Goal: Task Accomplishment & Management: Manage account settings

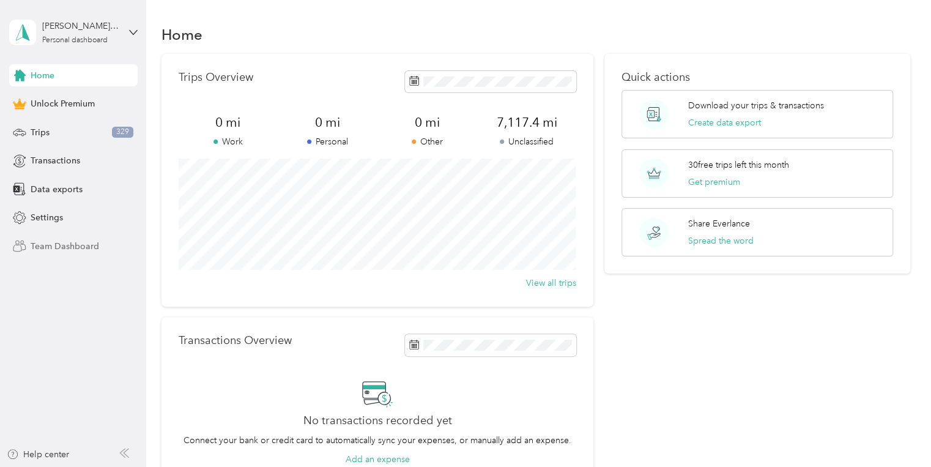
click at [54, 245] on span "Team Dashboard" at bounding box center [65, 246] width 69 height 13
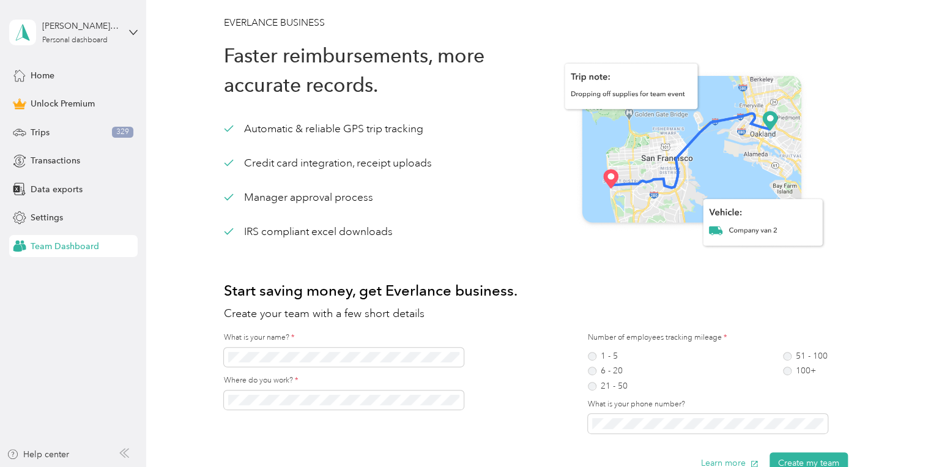
click at [45, 247] on span "Team Dashboard" at bounding box center [65, 246] width 69 height 13
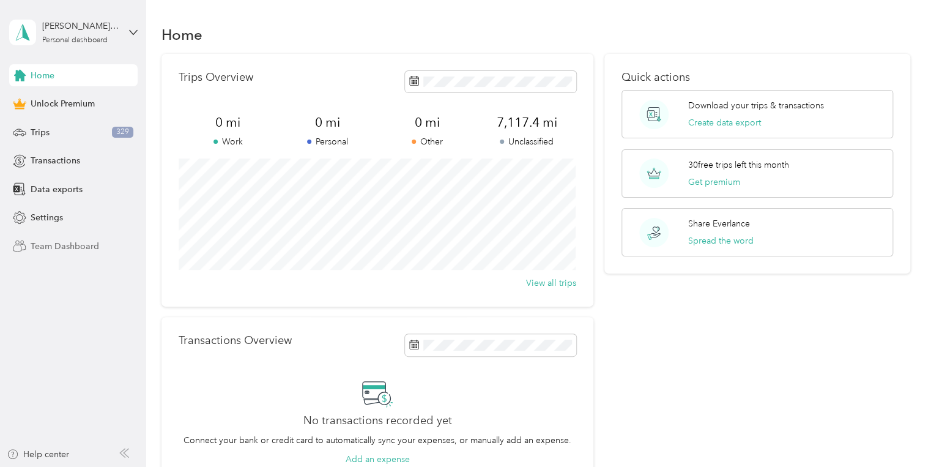
click at [70, 245] on span "Team Dashboard" at bounding box center [65, 246] width 69 height 13
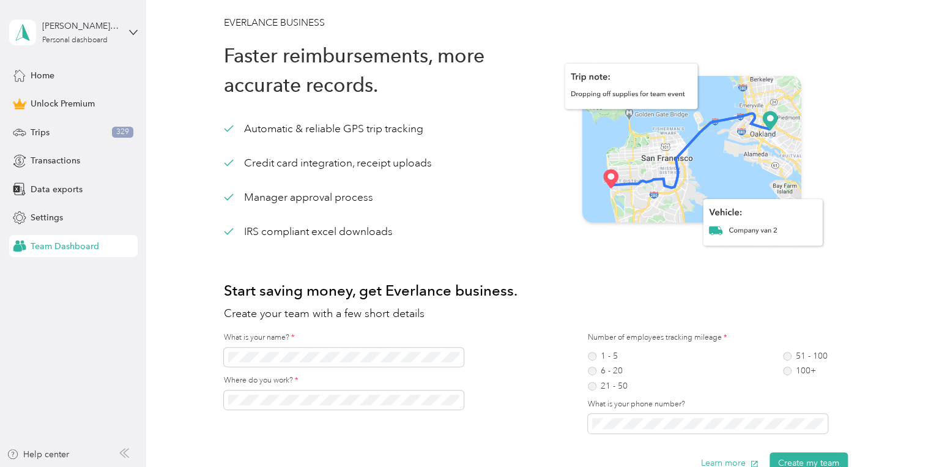
click at [26, 244] on icon at bounding box center [19, 245] width 13 height 13
click at [22, 76] on icon at bounding box center [19, 75] width 13 height 13
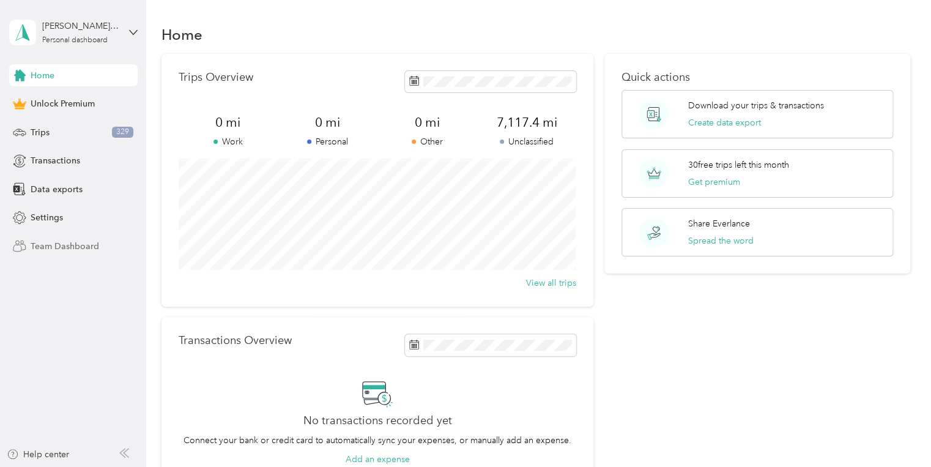
click at [45, 246] on span "Team Dashboard" at bounding box center [65, 246] width 69 height 13
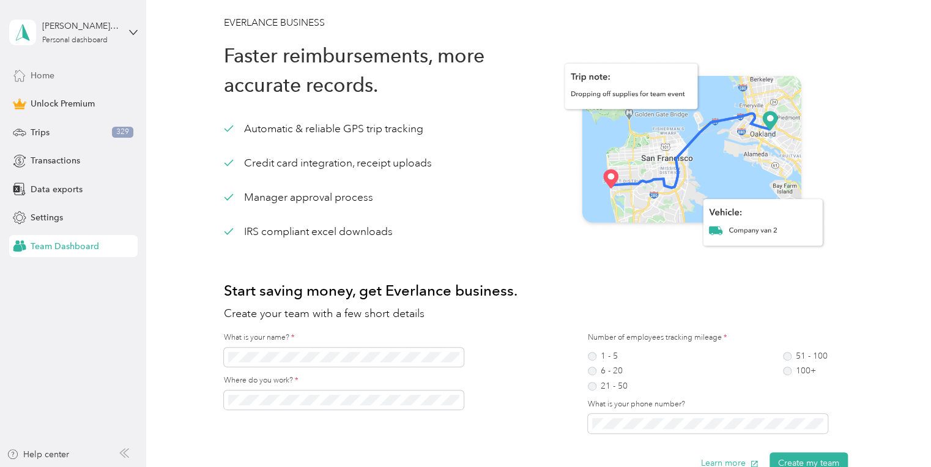
click at [56, 247] on span "Team Dashboard" at bounding box center [65, 246] width 69 height 13
click at [43, 159] on span "Transactions" at bounding box center [56, 160] width 50 height 13
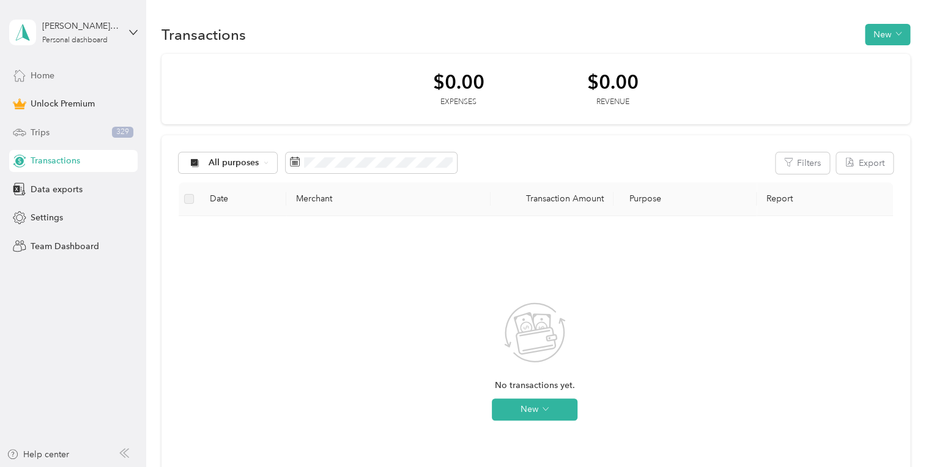
click at [37, 132] on span "Trips" at bounding box center [40, 132] width 19 height 13
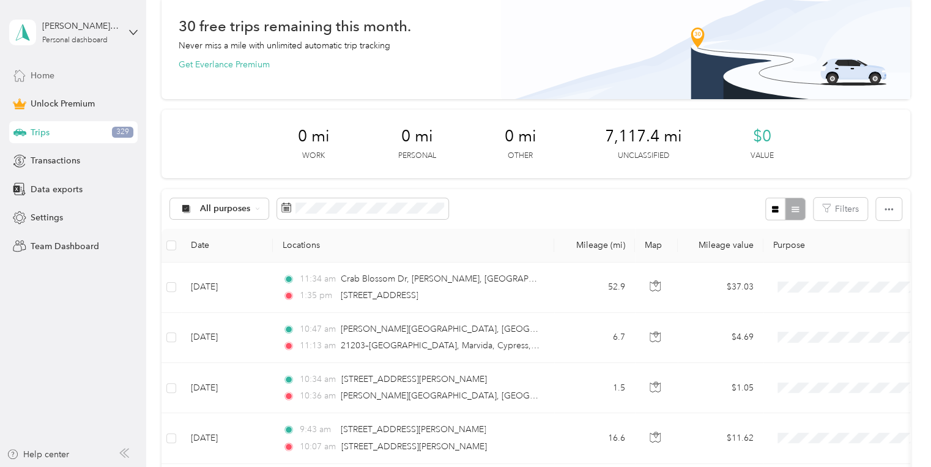
scroll to position [147, 0]
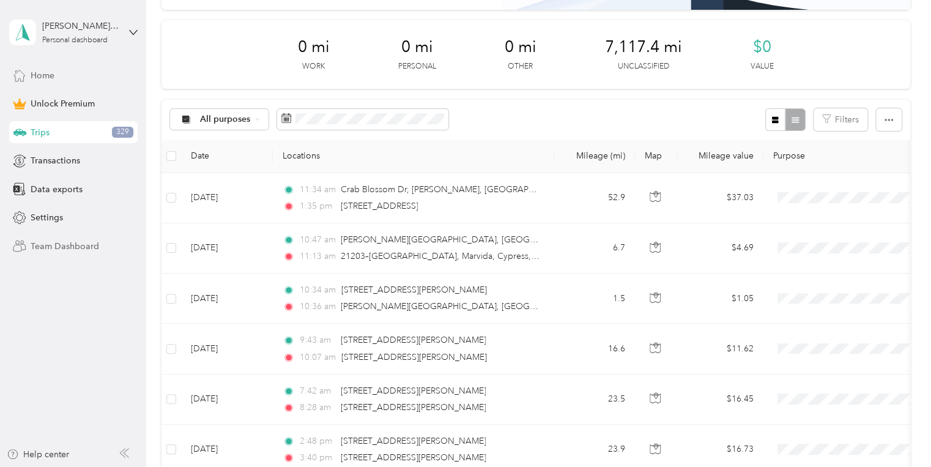
click at [51, 245] on span "Team Dashboard" at bounding box center [65, 246] width 69 height 13
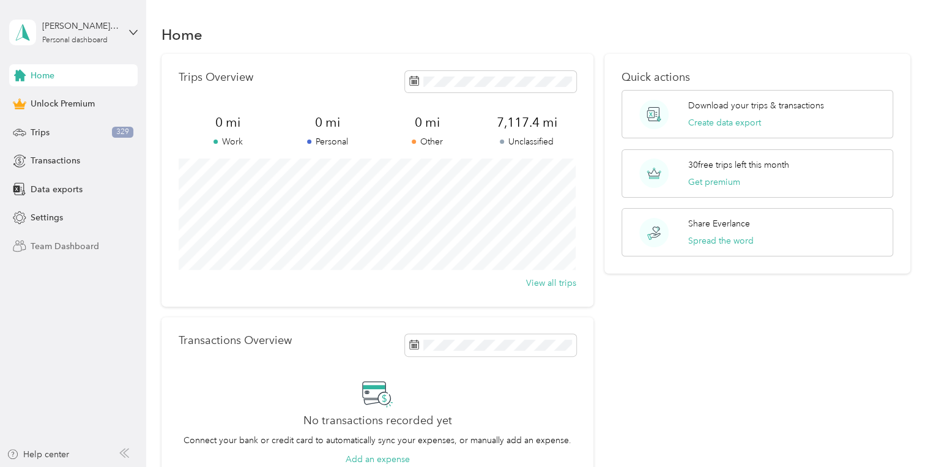
click at [48, 247] on span "Team Dashboard" at bounding box center [65, 246] width 69 height 13
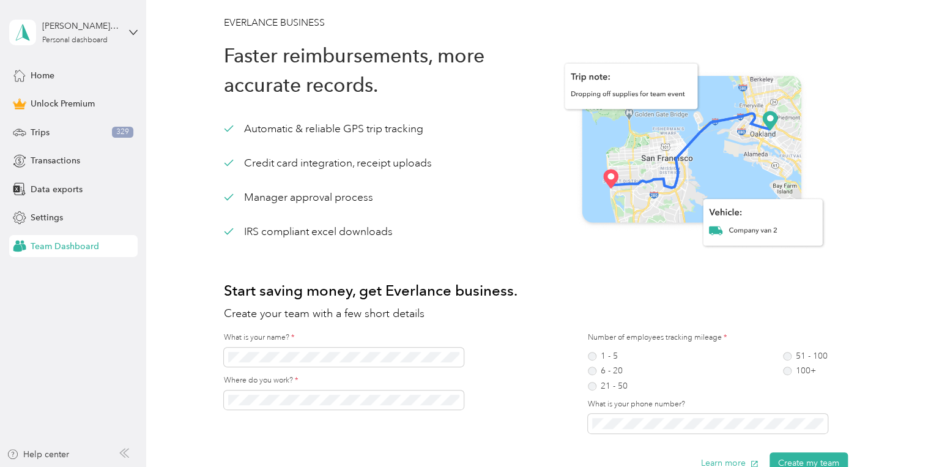
click at [48, 247] on span "Team Dashboard" at bounding box center [65, 246] width 69 height 13
click at [42, 245] on span "Team Dashboard" at bounding box center [65, 246] width 69 height 13
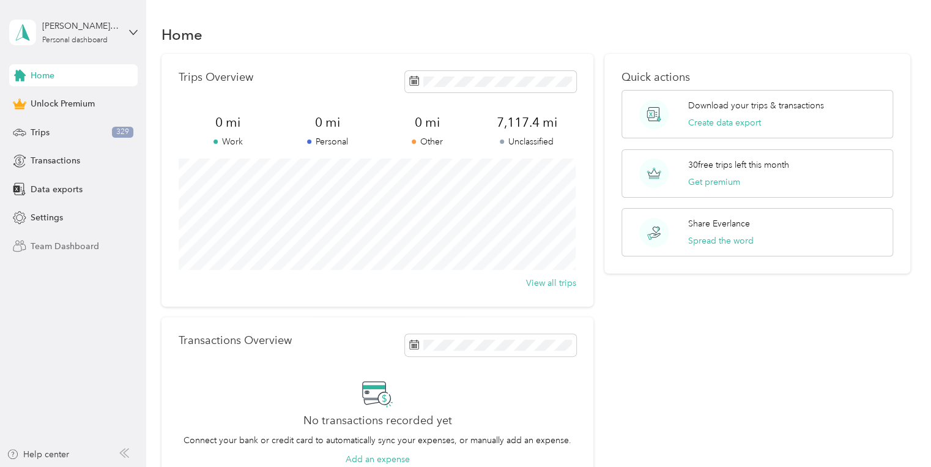
click at [76, 244] on span "Team Dashboard" at bounding box center [65, 246] width 69 height 13
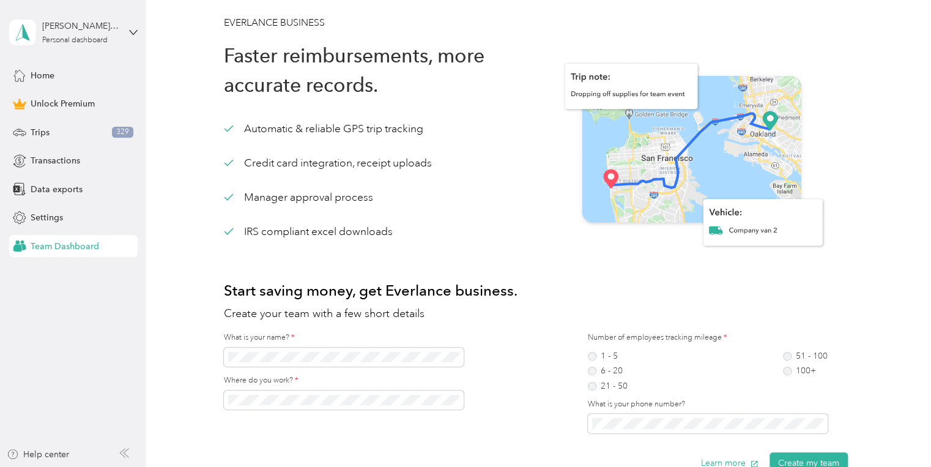
click at [78, 249] on span "Team Dashboard" at bounding box center [65, 246] width 69 height 13
click at [72, 244] on span "Team Dashboard" at bounding box center [65, 246] width 69 height 13
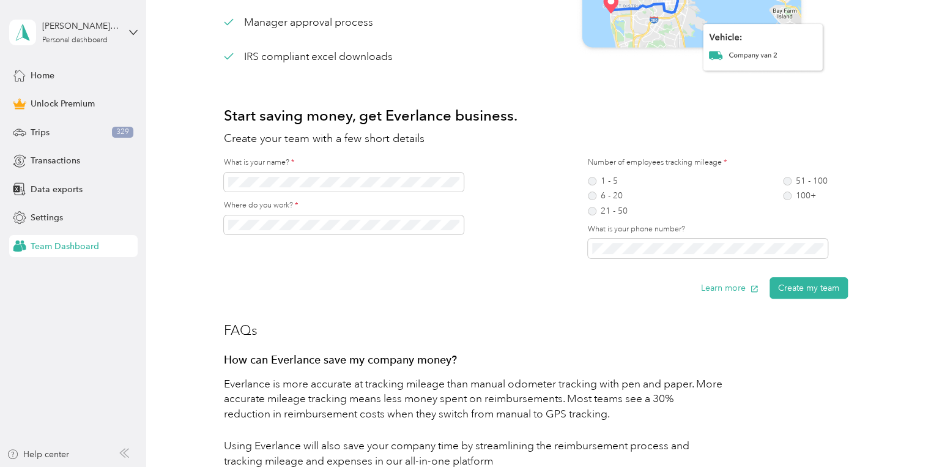
scroll to position [196, 0]
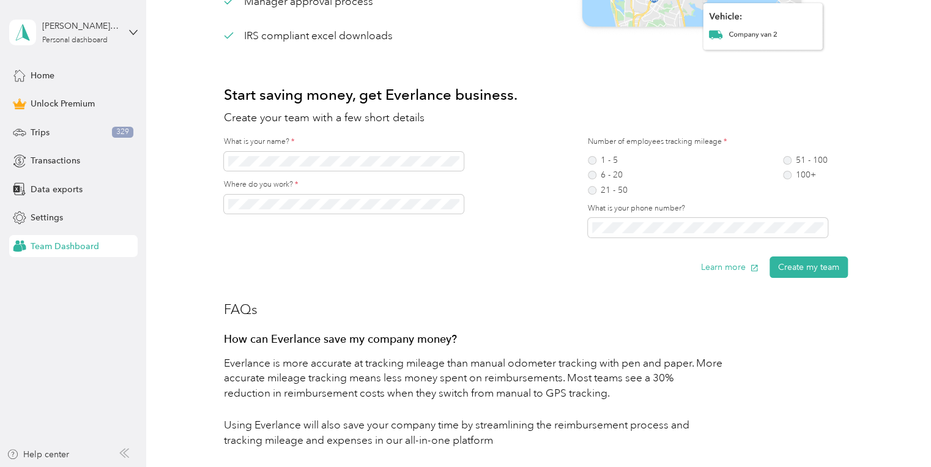
click at [832, 268] on button "Create my team" at bounding box center [809, 266] width 78 height 21
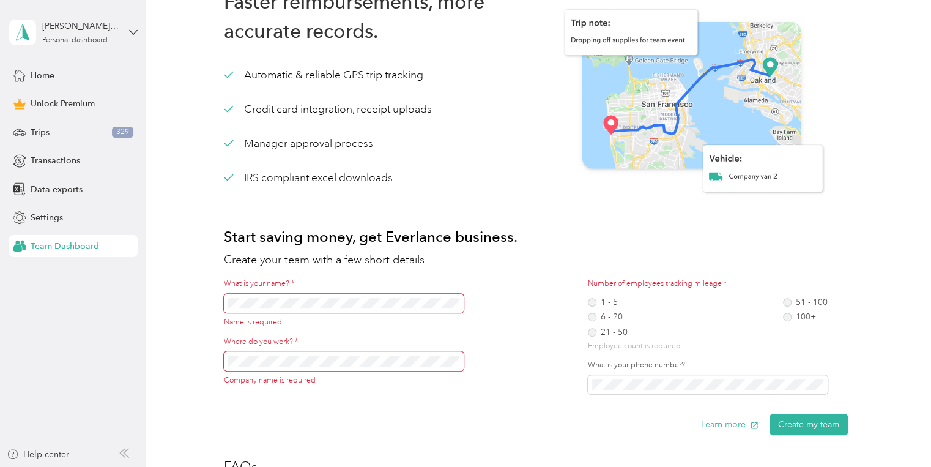
scroll to position [49, 0]
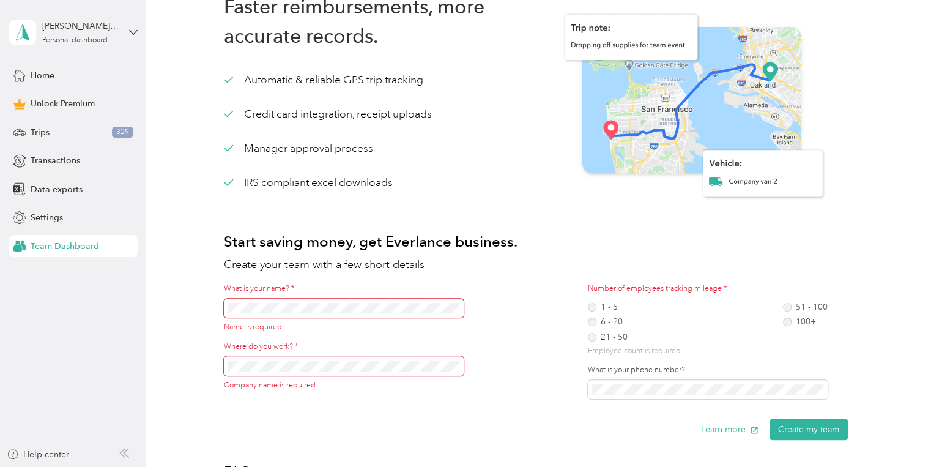
click at [251, 151] on div "Manager approval process" at bounding box center [299, 148] width 150 height 15
click at [253, 147] on div "Manager approval process" at bounding box center [299, 148] width 150 height 15
click at [195, 132] on div "EVERLANCE BUSINESS Faster reimbursements, more accurate records. Automatic & re…" at bounding box center [536, 452] width 749 height 973
click at [42, 158] on span "Transactions" at bounding box center [56, 160] width 50 height 13
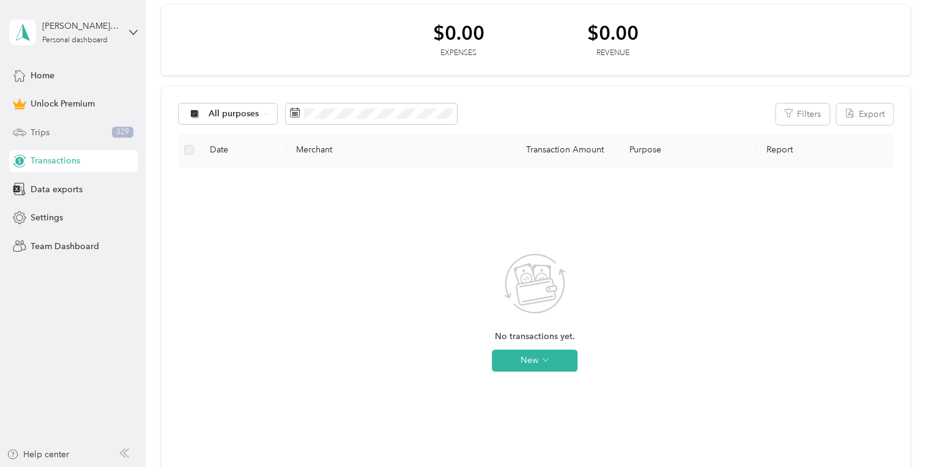
click at [44, 130] on span "Trips" at bounding box center [40, 132] width 19 height 13
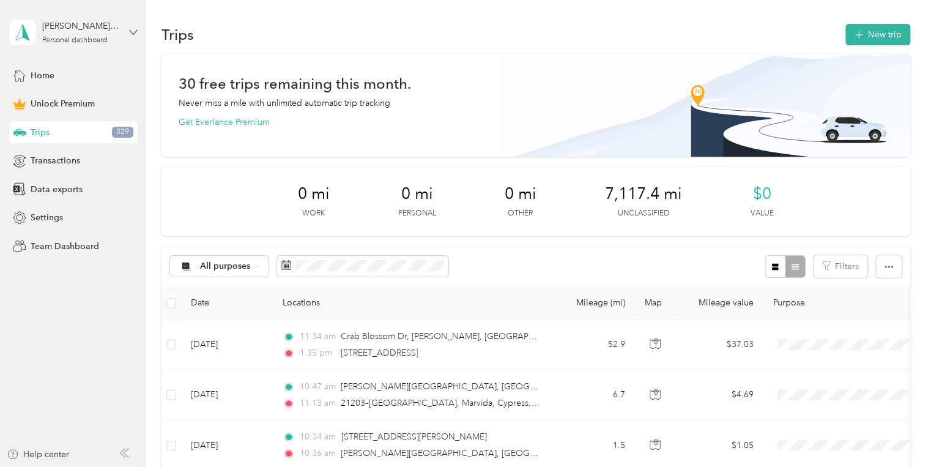
click at [134, 31] on icon at bounding box center [133, 32] width 9 height 9
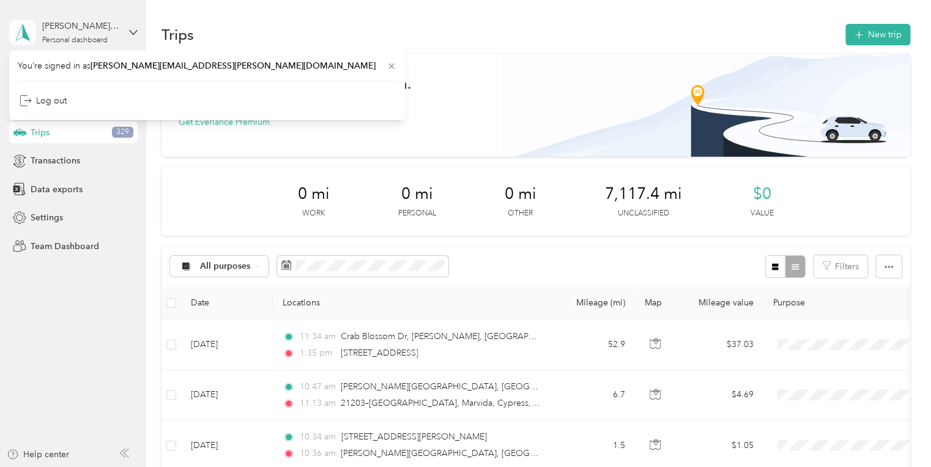
click at [30, 33] on icon at bounding box center [22, 32] width 18 height 17
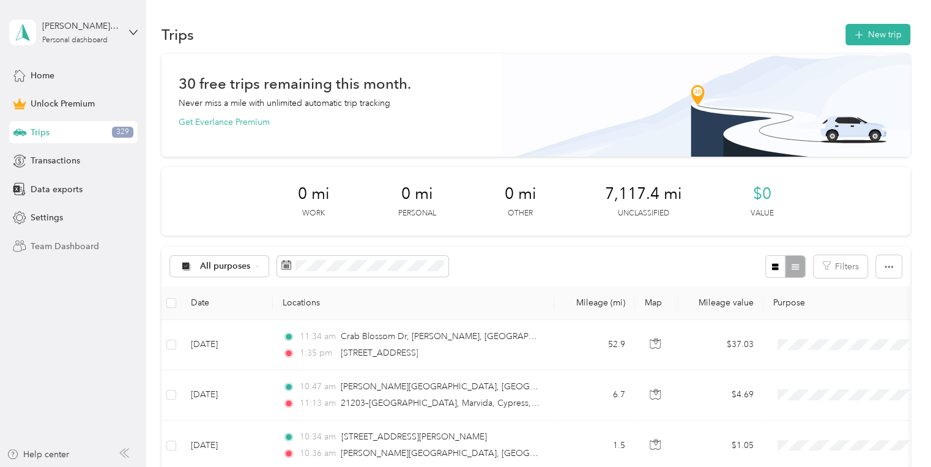
click at [72, 247] on span "Team Dashboard" at bounding box center [65, 246] width 69 height 13
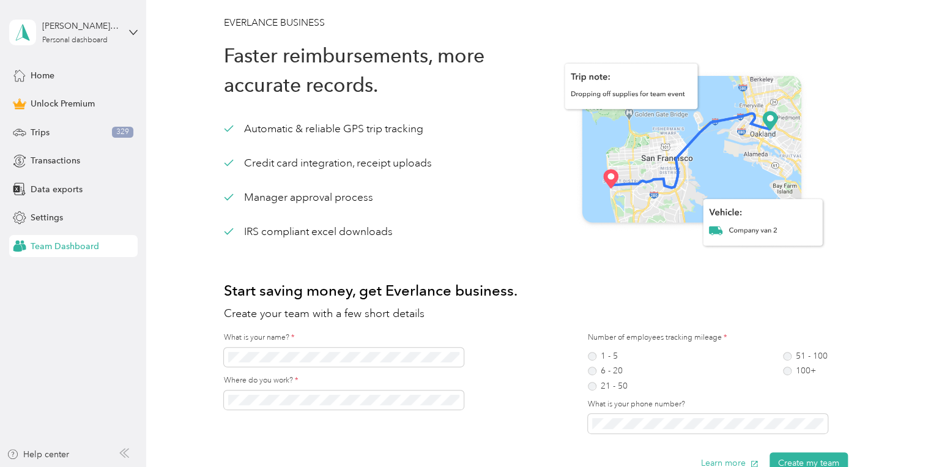
click at [46, 243] on span "Team Dashboard" at bounding box center [65, 246] width 69 height 13
click at [59, 187] on span "Data exports" at bounding box center [57, 189] width 52 height 13
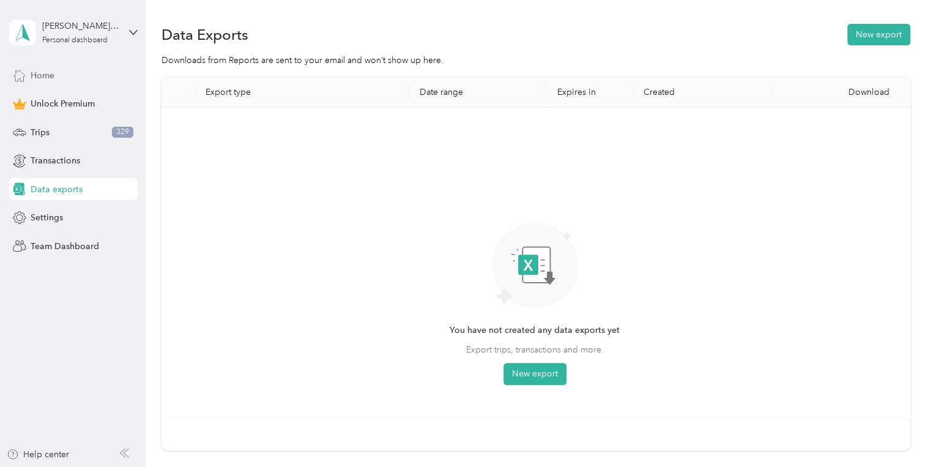
click at [39, 73] on span "Home" at bounding box center [43, 75] width 24 height 13
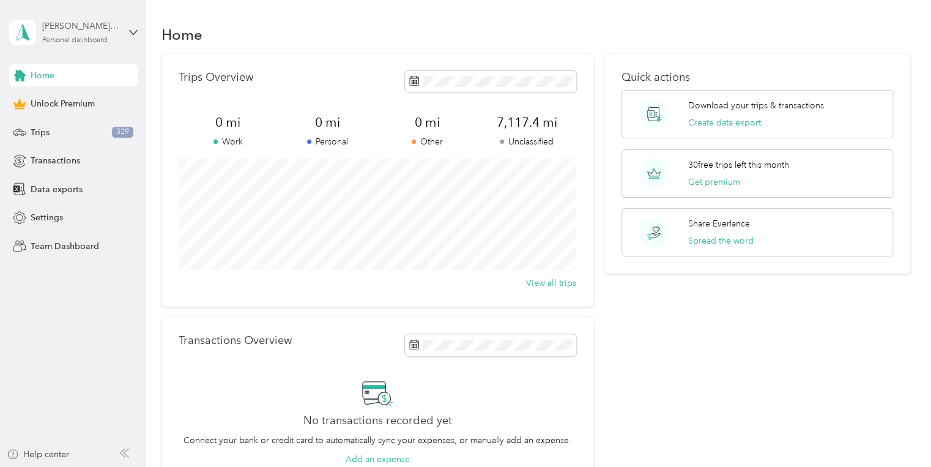
click at [48, 39] on div "Personal dashboard" at bounding box center [74, 40] width 65 height 7
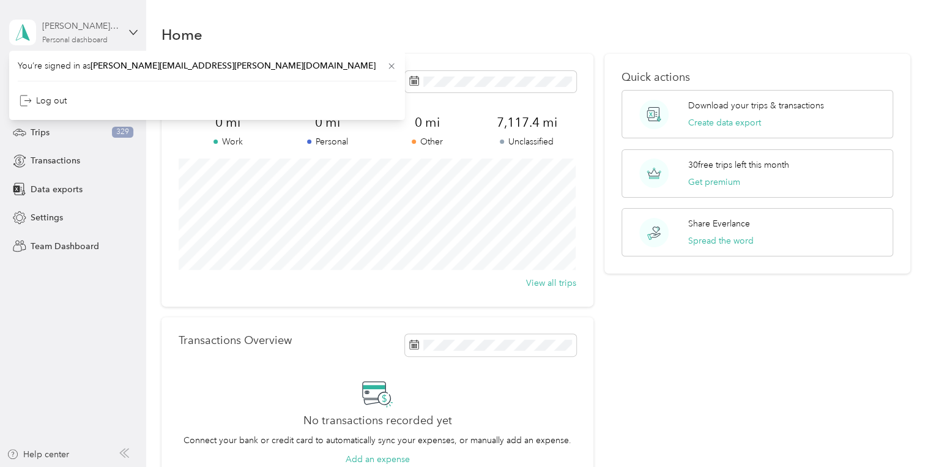
click at [48, 39] on div "Personal dashboard" at bounding box center [74, 40] width 65 height 7
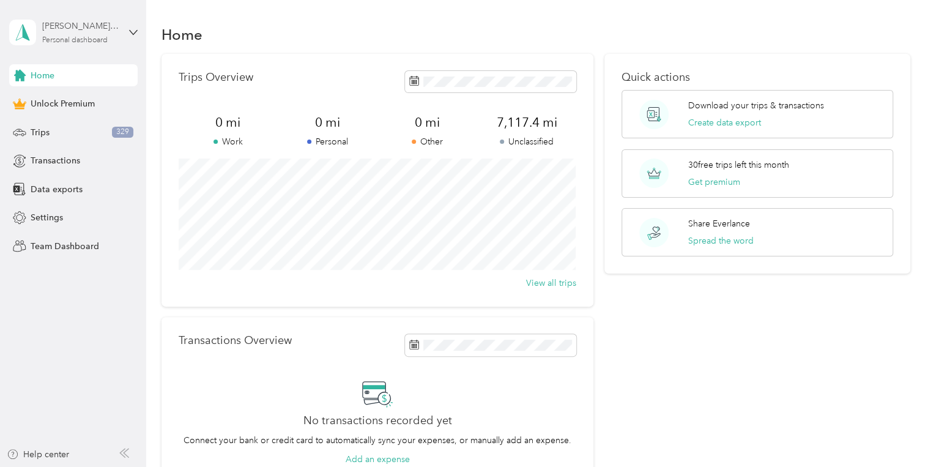
click at [48, 39] on div "Personal dashboard" at bounding box center [74, 40] width 65 height 7
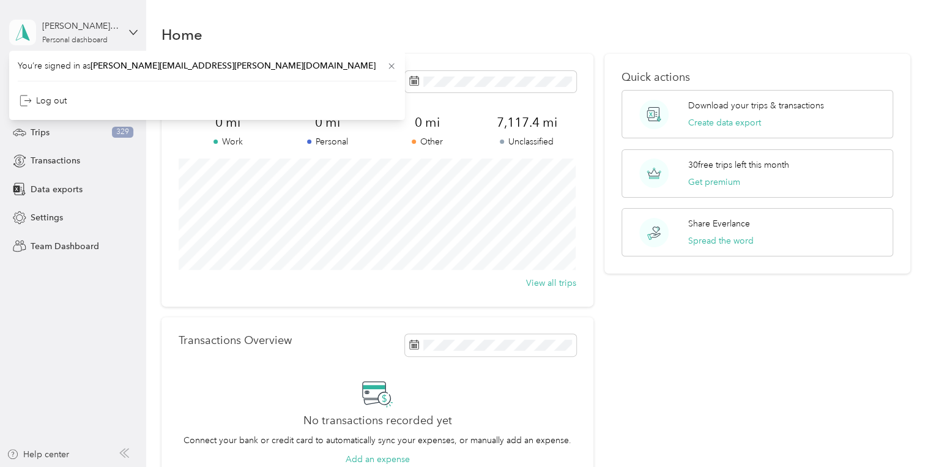
click at [24, 34] on polygon at bounding box center [26, 32] width 7 height 16
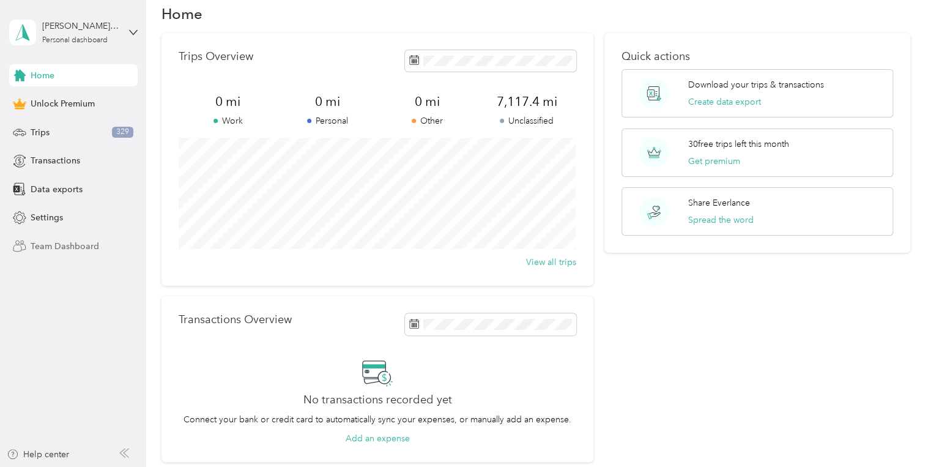
scroll to position [22, 0]
drag, startPoint x: 269, startPoint y: 237, endPoint x: 58, endPoint y: 247, distance: 210.7
click at [69, 242] on span "Team Dashboard" at bounding box center [65, 246] width 69 height 13
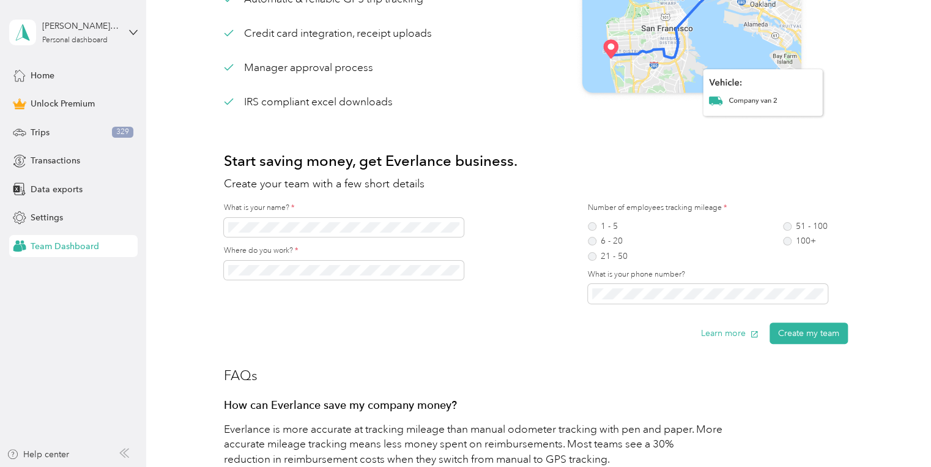
scroll to position [267, 0]
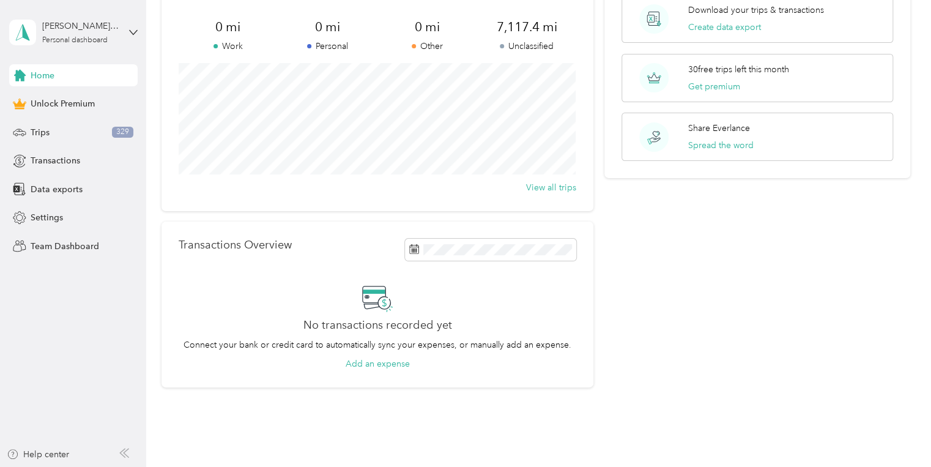
scroll to position [142, 0]
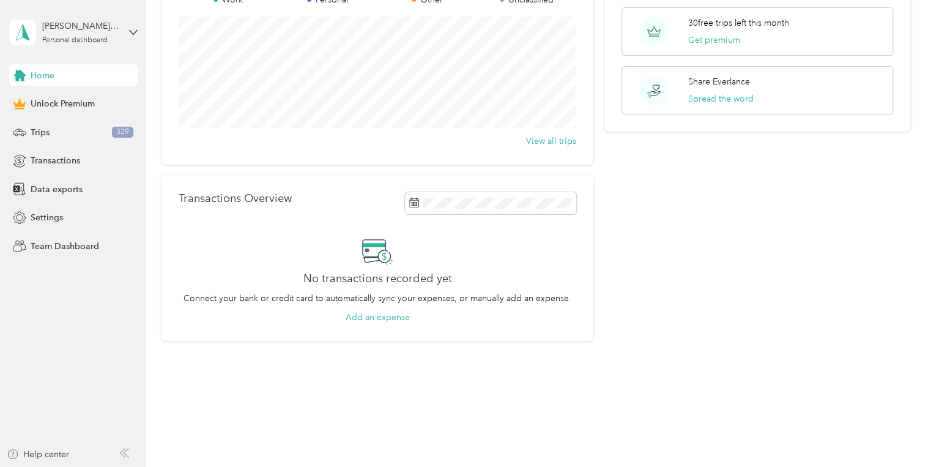
scroll to position [152, 0]
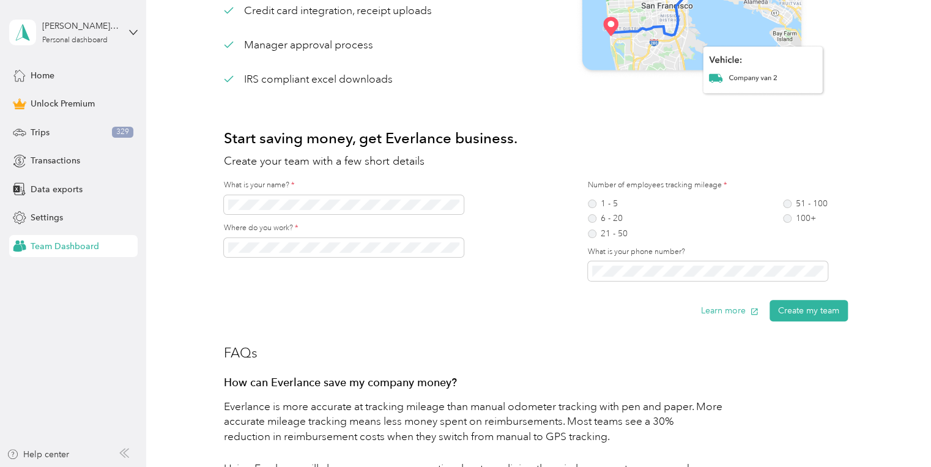
scroll to position [267, 0]
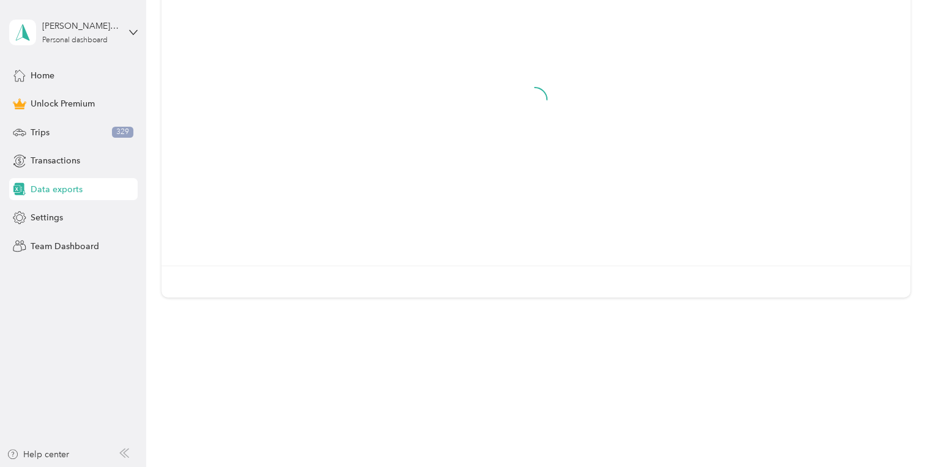
scroll to position [152, 0]
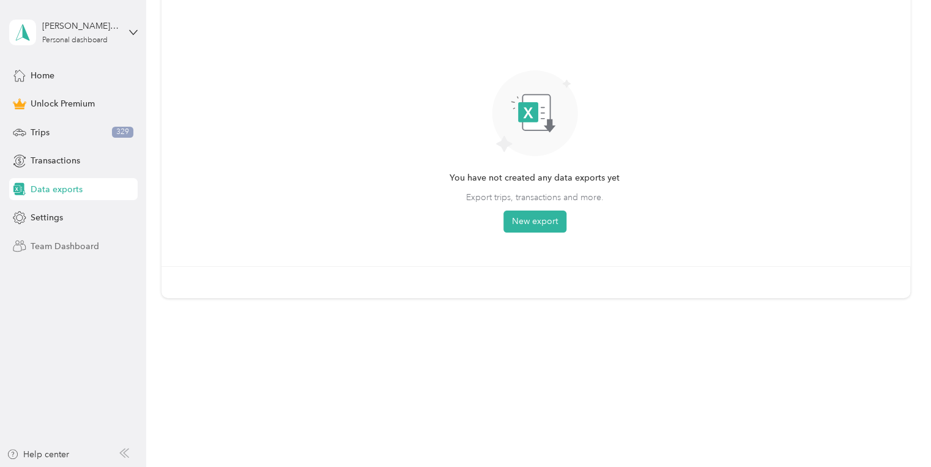
click at [42, 245] on span "Team Dashboard" at bounding box center [65, 246] width 69 height 13
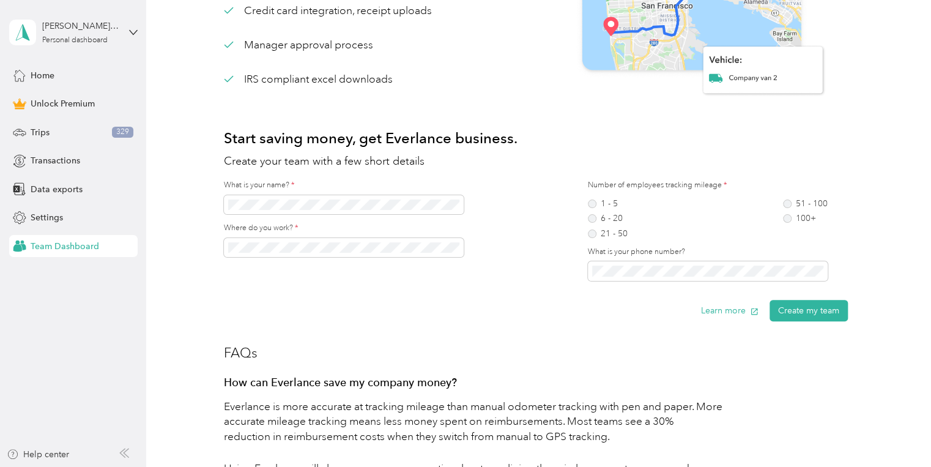
scroll to position [267, 0]
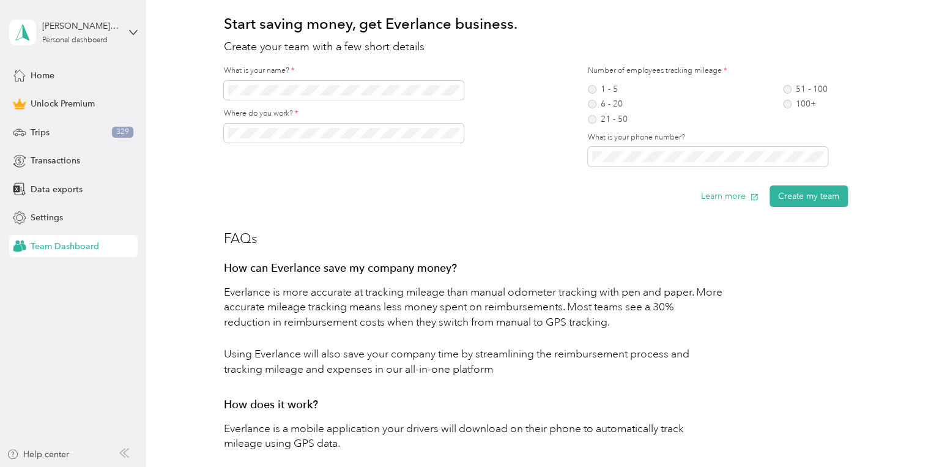
click at [42, 245] on span "Team Dashboard" at bounding box center [65, 246] width 69 height 13
click at [38, 245] on span "Team Dashboard" at bounding box center [65, 246] width 69 height 13
click at [39, 246] on span "Team Dashboard" at bounding box center [65, 246] width 69 height 13
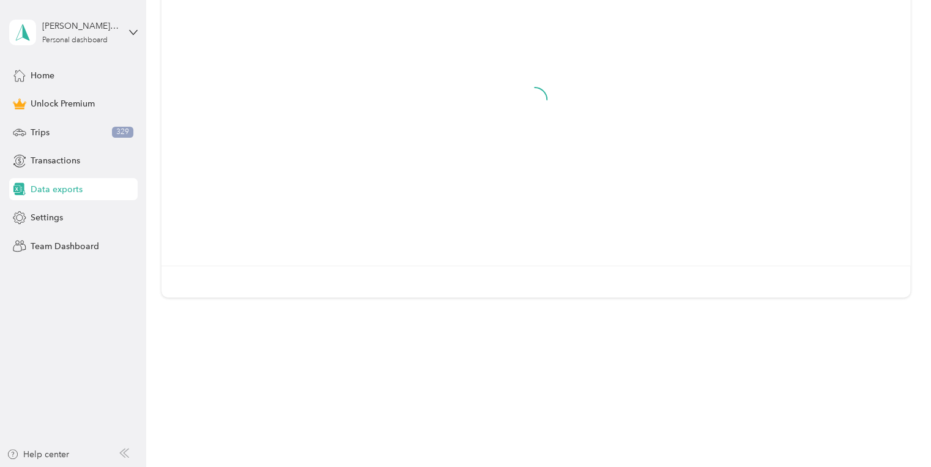
scroll to position [152, 0]
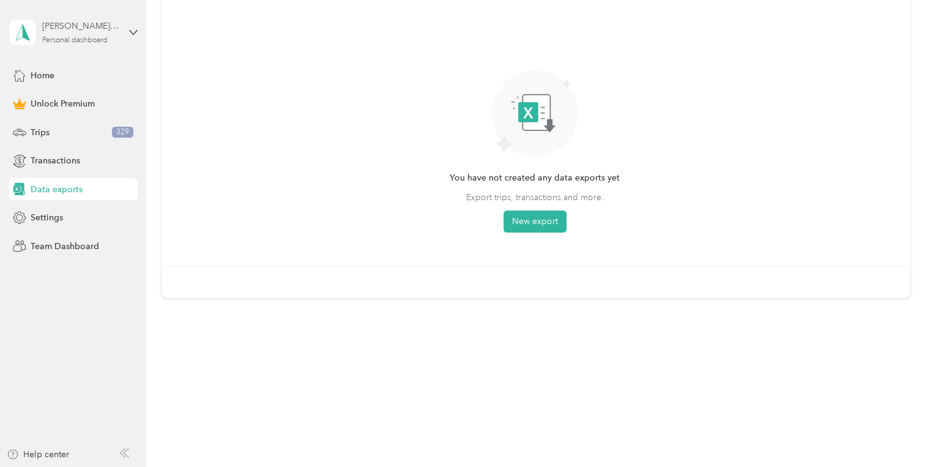
click at [62, 25] on div "[PERSON_NAME][EMAIL_ADDRESS][PERSON_NAME][DOMAIN_NAME]" at bounding box center [80, 26] width 76 height 13
drag, startPoint x: 257, startPoint y: 159, endPoint x: 266, endPoint y: 175, distance: 18.1
click at [261, 168] on div "You have not created any data exports yet Export trips, transactions and more. …" at bounding box center [534, 110] width 727 height 291
click at [96, 24] on div "[PERSON_NAME][EMAIL_ADDRESS][PERSON_NAME][DOMAIN_NAME]" at bounding box center [80, 26] width 76 height 13
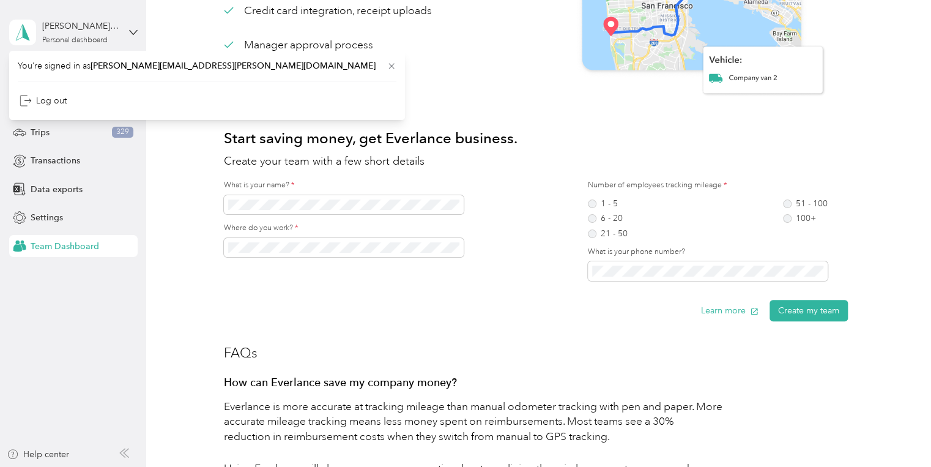
scroll to position [267, 0]
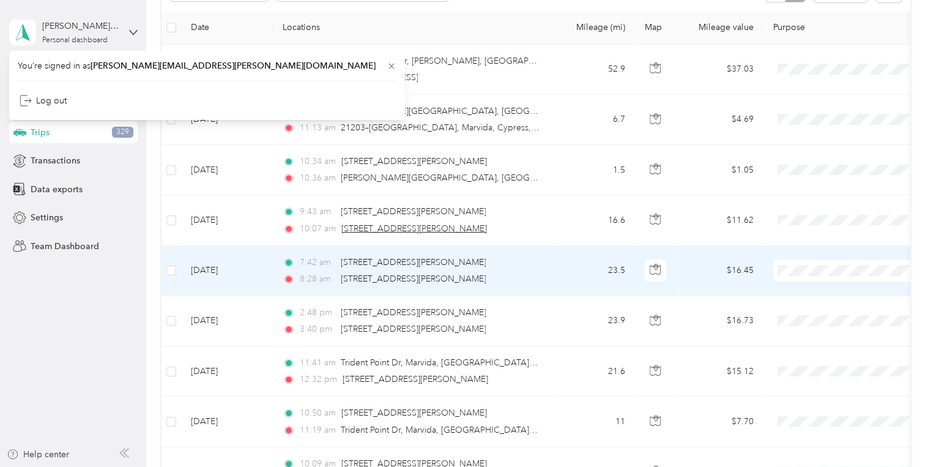
scroll to position [294, 0]
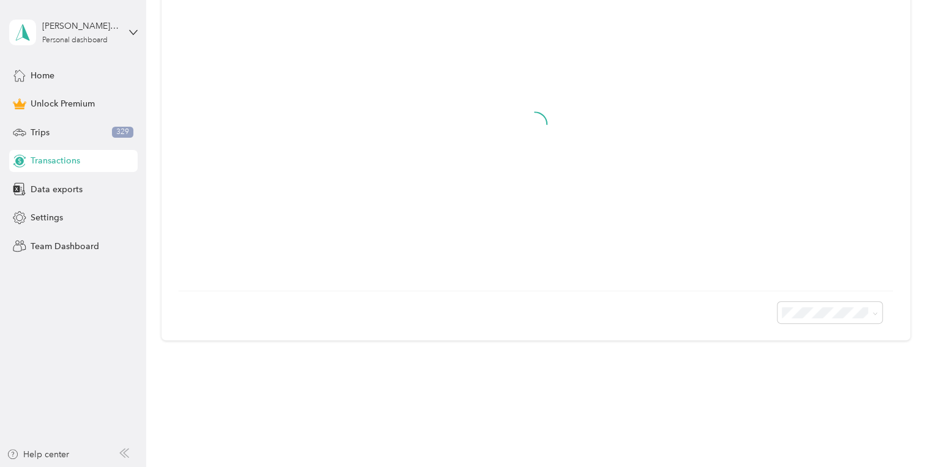
scroll to position [236, 0]
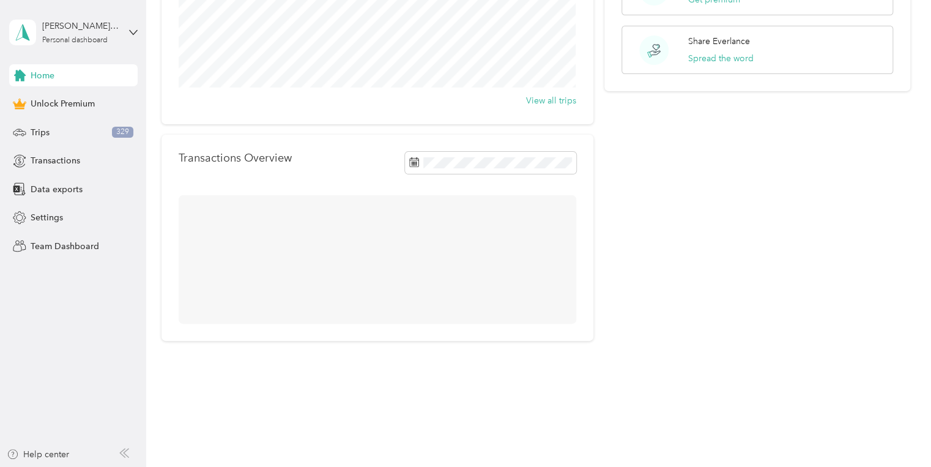
scroll to position [142, 0]
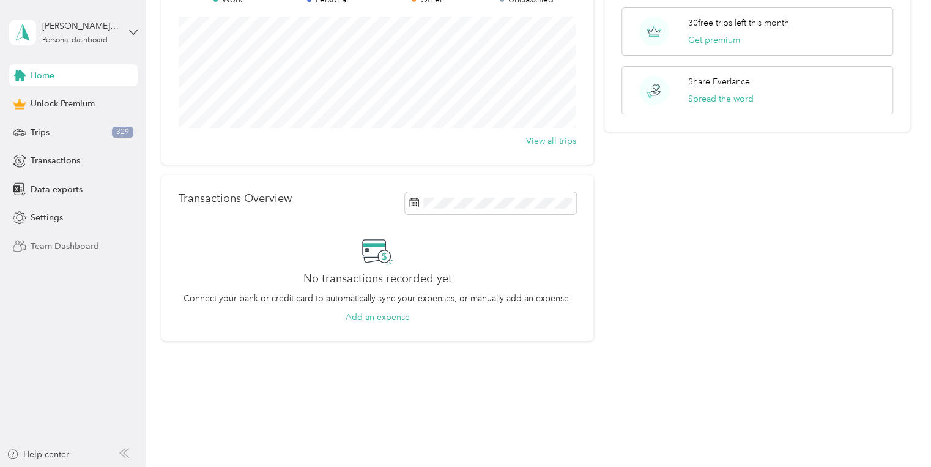
click at [56, 245] on span "Team Dashboard" at bounding box center [65, 246] width 69 height 13
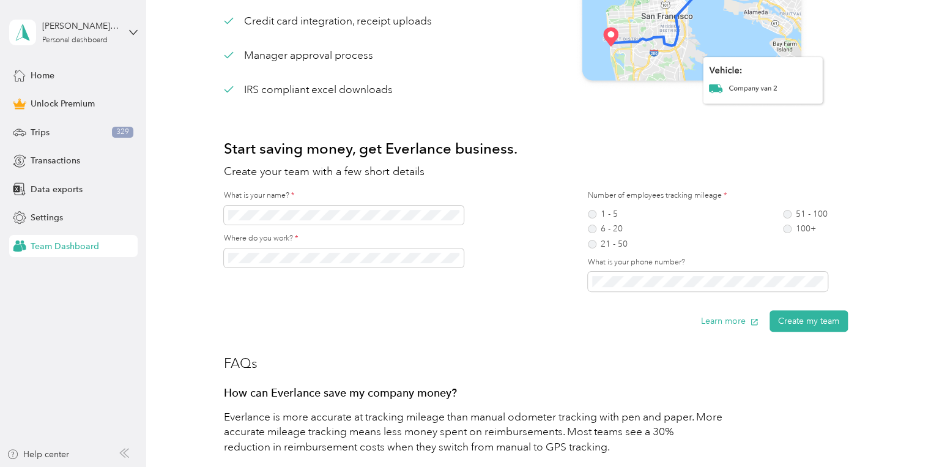
scroll to position [294, 0]
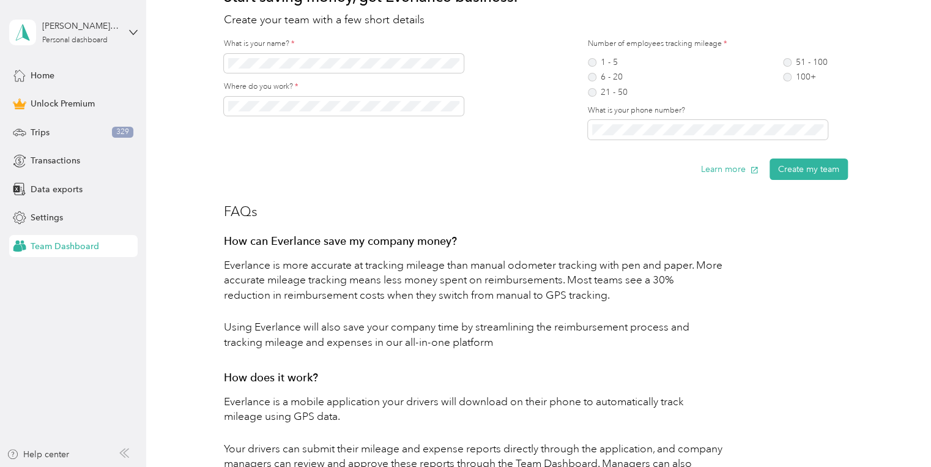
click at [58, 245] on span "Team Dashboard" at bounding box center [65, 246] width 69 height 13
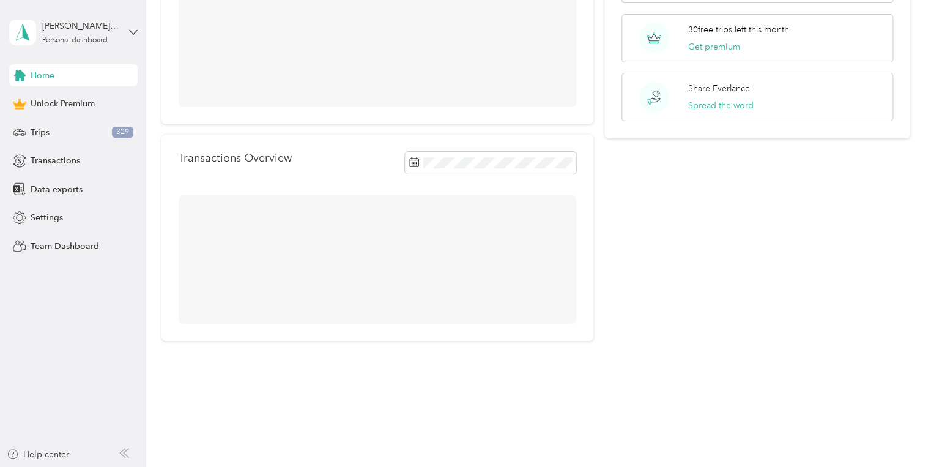
scroll to position [142, 0]
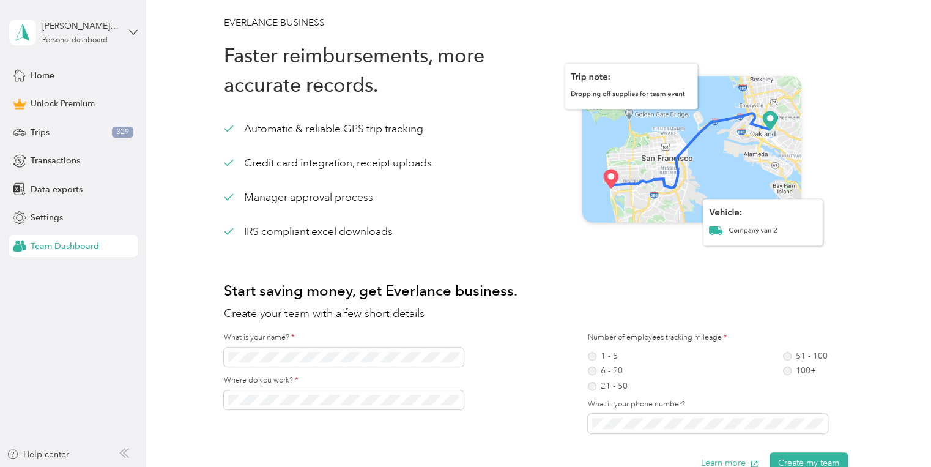
click at [44, 246] on span "Team Dashboard" at bounding box center [65, 246] width 69 height 13
click at [40, 72] on span "Home" at bounding box center [43, 75] width 24 height 13
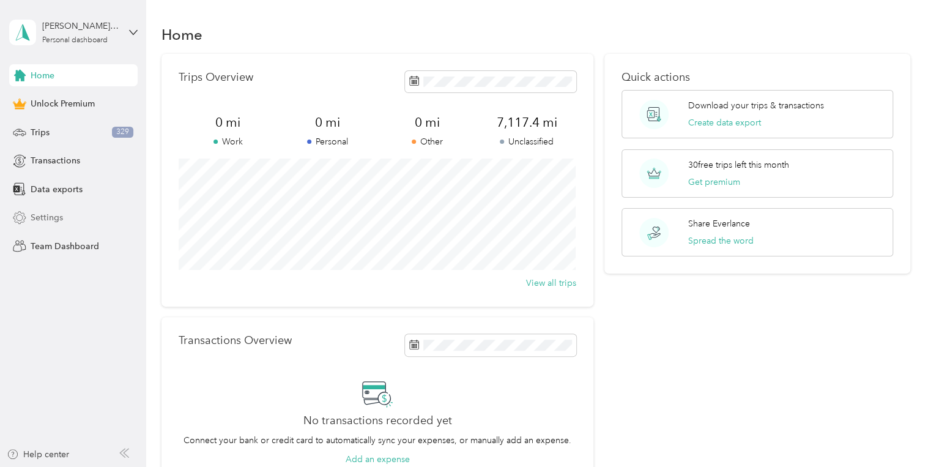
click at [48, 215] on span "Settings" at bounding box center [47, 217] width 32 height 13
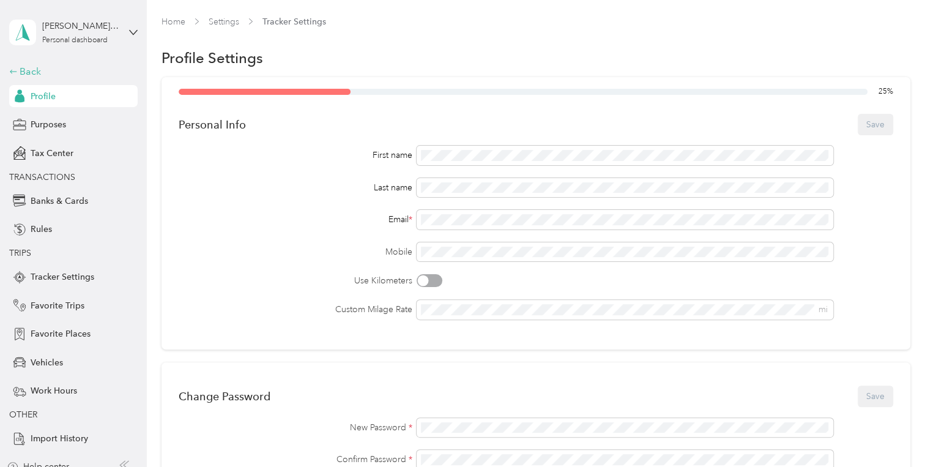
click at [15, 69] on div "Back" at bounding box center [70, 71] width 122 height 15
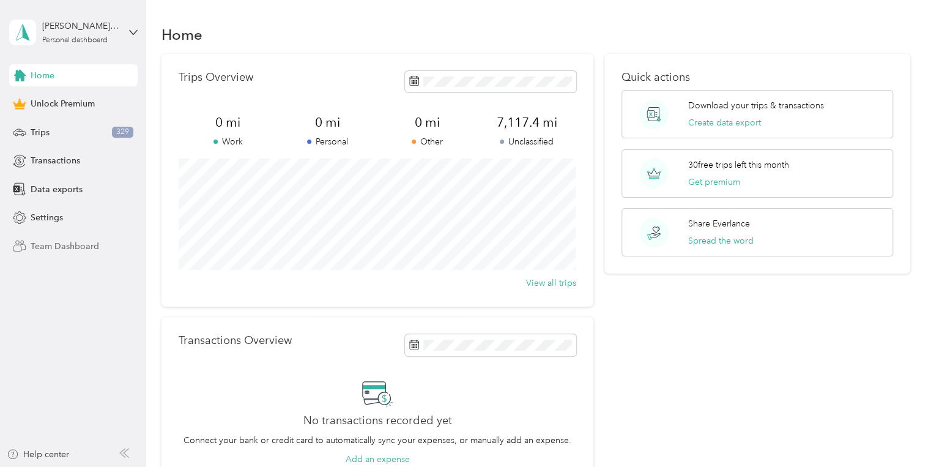
click at [39, 242] on span "Team Dashboard" at bounding box center [65, 246] width 69 height 13
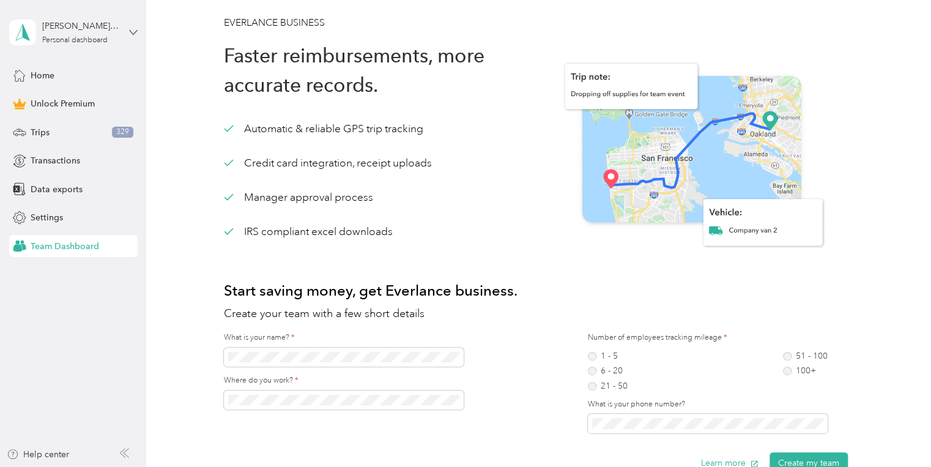
click at [135, 31] on icon at bounding box center [133, 32] width 9 height 9
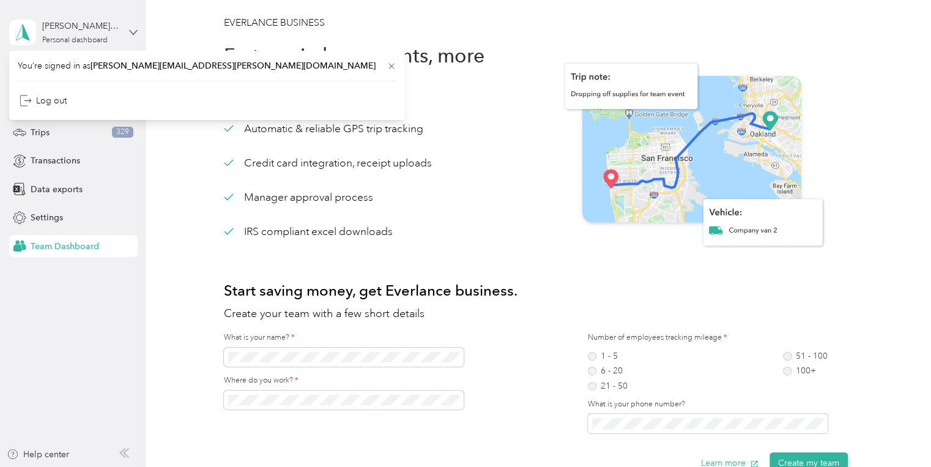
click at [133, 31] on icon at bounding box center [133, 32] width 9 height 9
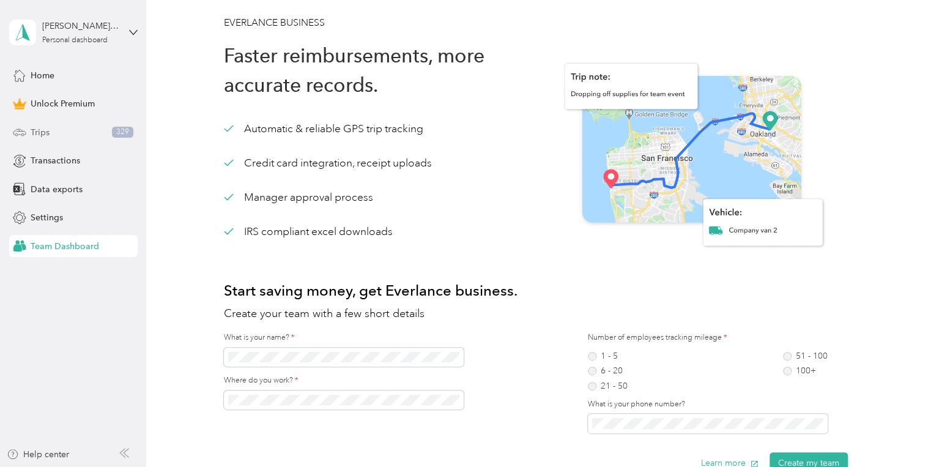
click at [34, 133] on span "Trips" at bounding box center [40, 132] width 19 height 13
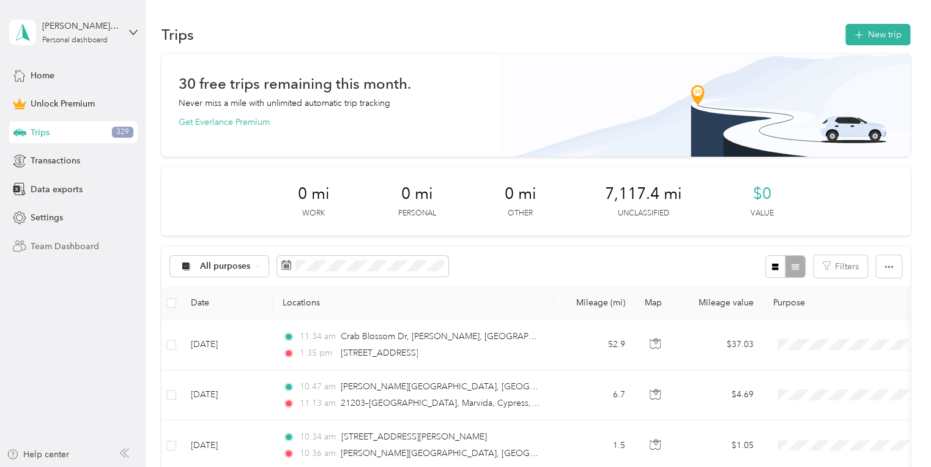
click at [48, 250] on span "Team Dashboard" at bounding box center [65, 246] width 69 height 13
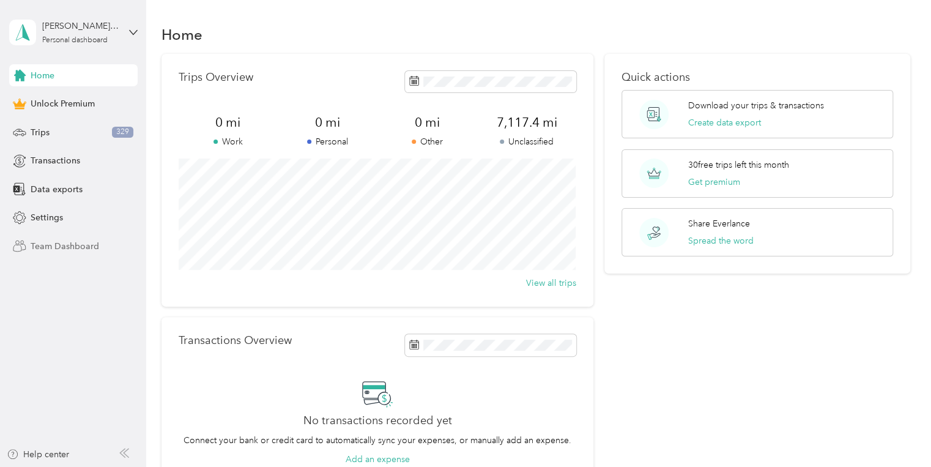
click at [66, 239] on div "Team Dashboard" at bounding box center [73, 246] width 128 height 22
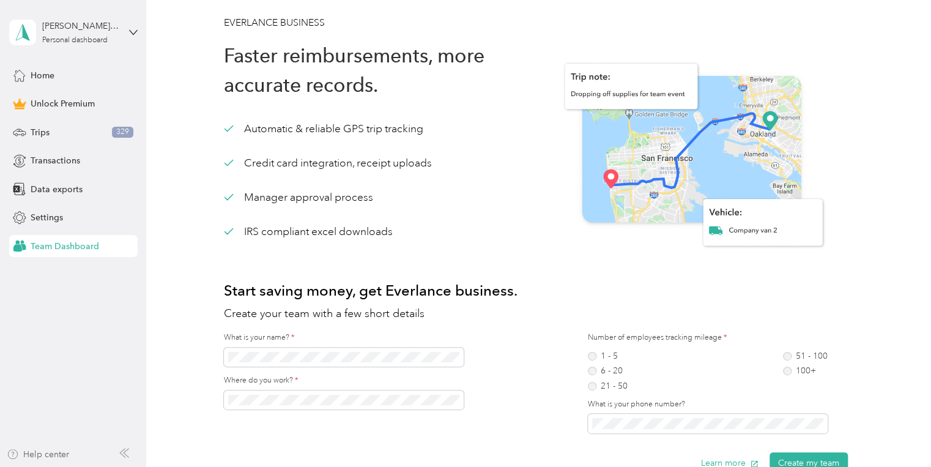
click at [15, 452] on icon "button" at bounding box center [13, 454] width 12 height 10
click at [94, 39] on div "Personal dashboard" at bounding box center [74, 40] width 65 height 7
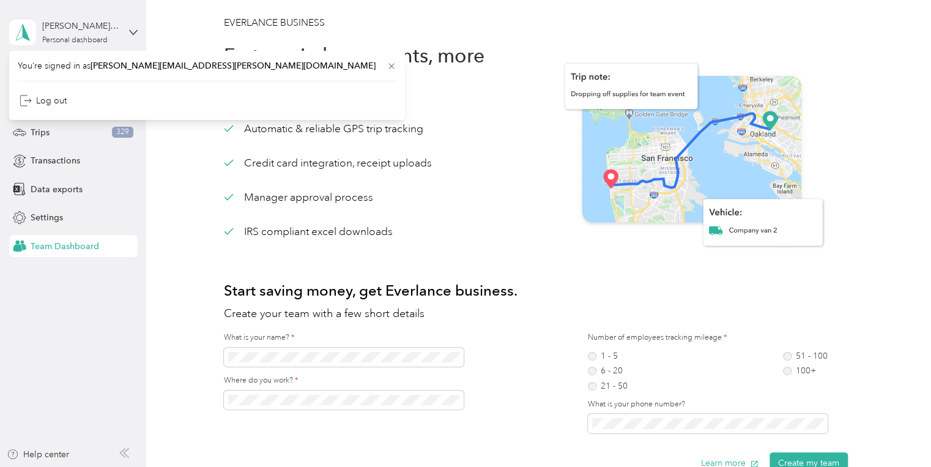
click at [134, 42] on div "[PERSON_NAME][EMAIL_ADDRESS][PERSON_NAME][DOMAIN_NAME] Personal dashboard" at bounding box center [73, 32] width 128 height 43
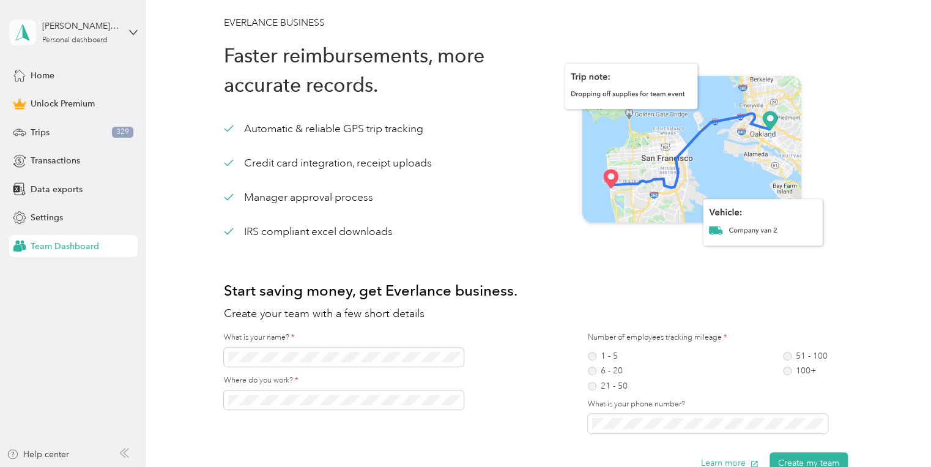
click at [20, 32] on icon at bounding box center [22, 32] width 18 height 17
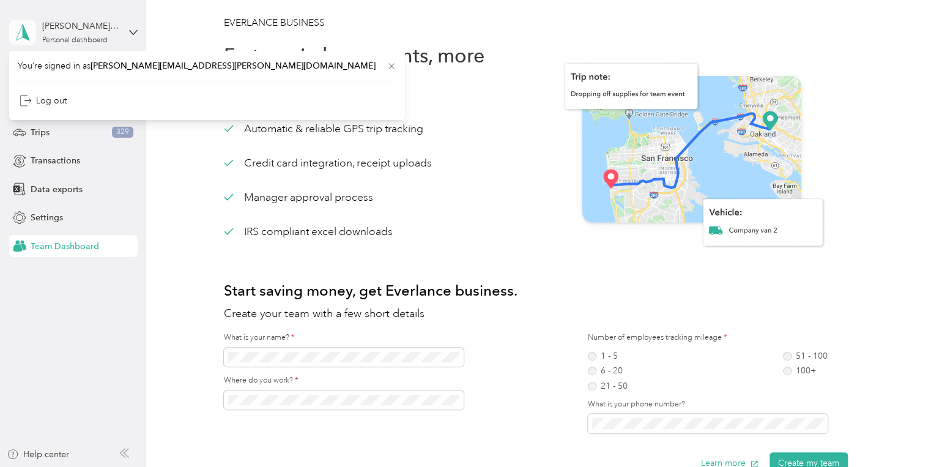
click at [20, 32] on icon at bounding box center [22, 32] width 18 height 17
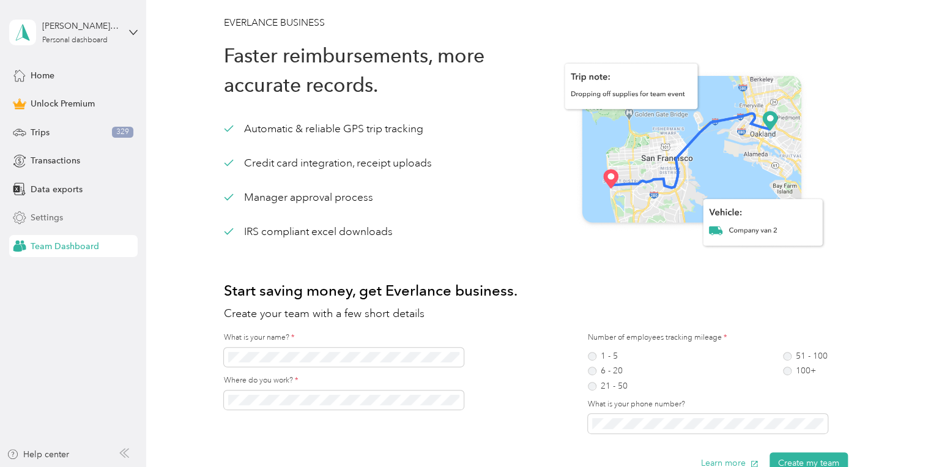
click at [39, 217] on span "Settings" at bounding box center [47, 217] width 32 height 13
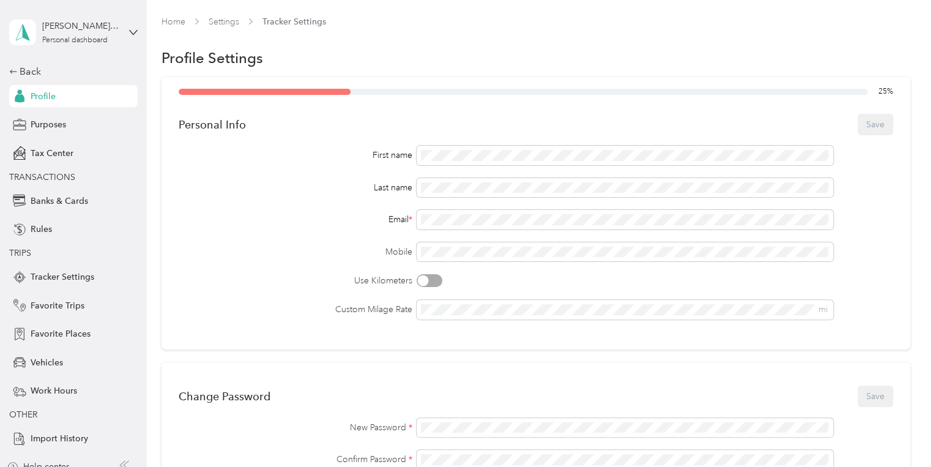
click at [18, 61] on div "[PERSON_NAME][EMAIL_ADDRESS][PERSON_NAME][DOMAIN_NAME] Personal dashboard Back …" at bounding box center [73, 225] width 128 height 450
click at [17, 65] on div "Back" at bounding box center [70, 71] width 122 height 15
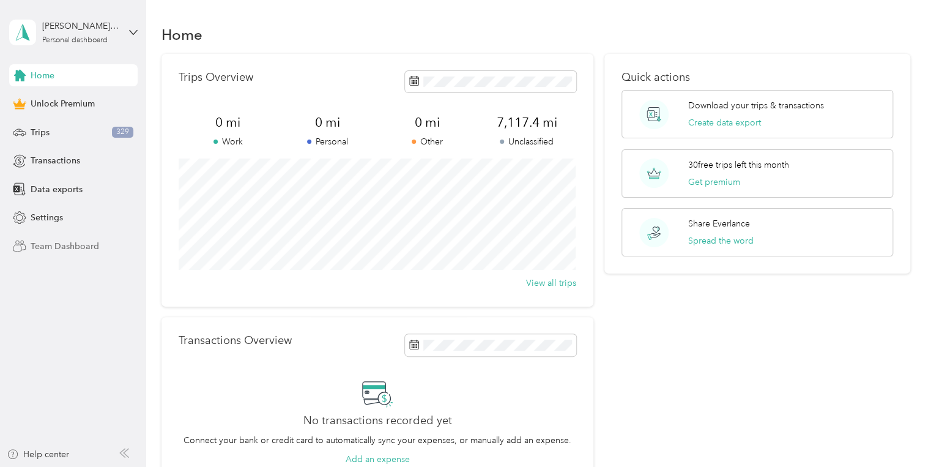
click at [81, 242] on span "Team Dashboard" at bounding box center [65, 246] width 69 height 13
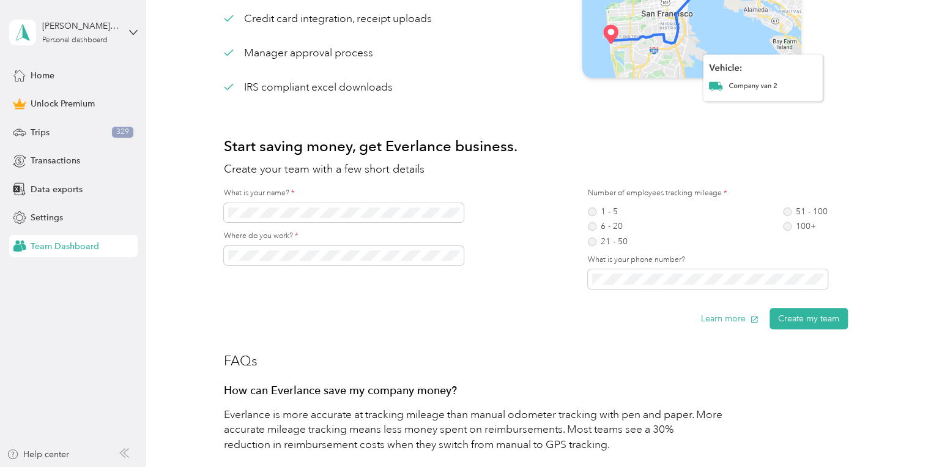
scroll to position [196, 0]
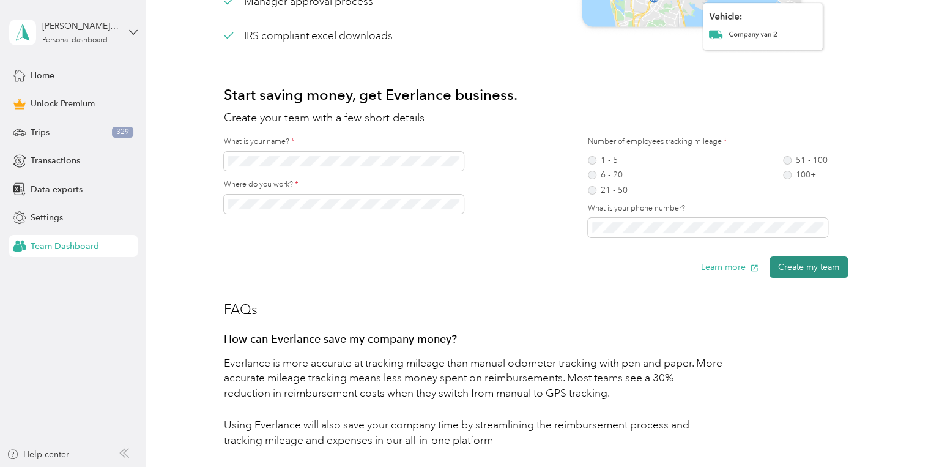
click at [813, 267] on button "Create my team" at bounding box center [809, 266] width 78 height 21
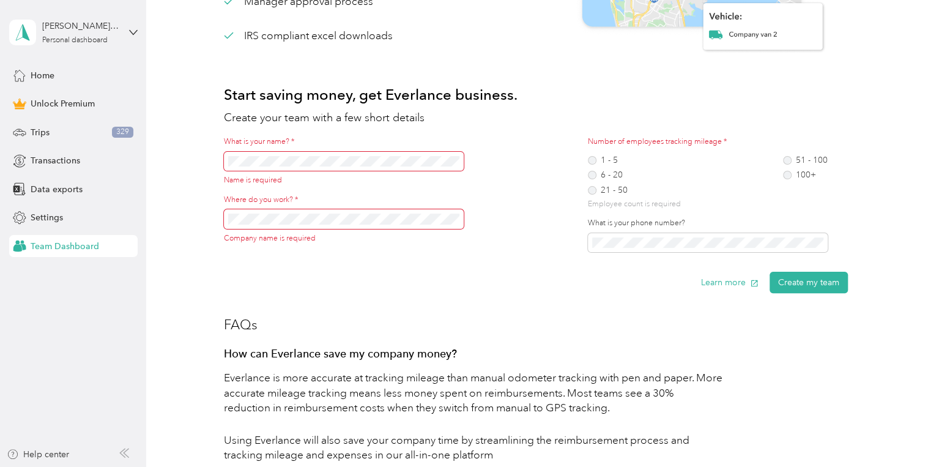
drag, startPoint x: 861, startPoint y: 228, endPoint x: 861, endPoint y: 218, distance: 9.8
click at [861, 226] on div "EVERLANCE BUSINESS Faster reimbursements, more accurate records. Automatic & re…" at bounding box center [536, 306] width 749 height 973
drag, startPoint x: 218, startPoint y: 277, endPoint x: 257, endPoint y: 244, distance: 50.8
click at [218, 276] on div "EVERLANCE BUSINESS Faster reimbursements, more accurate records. Automatic & re…" at bounding box center [536, 306] width 749 height 973
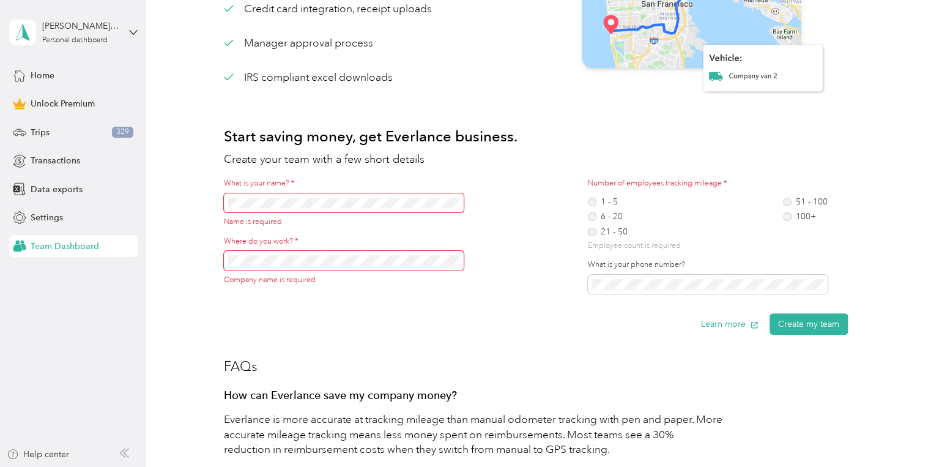
scroll to position [49, 0]
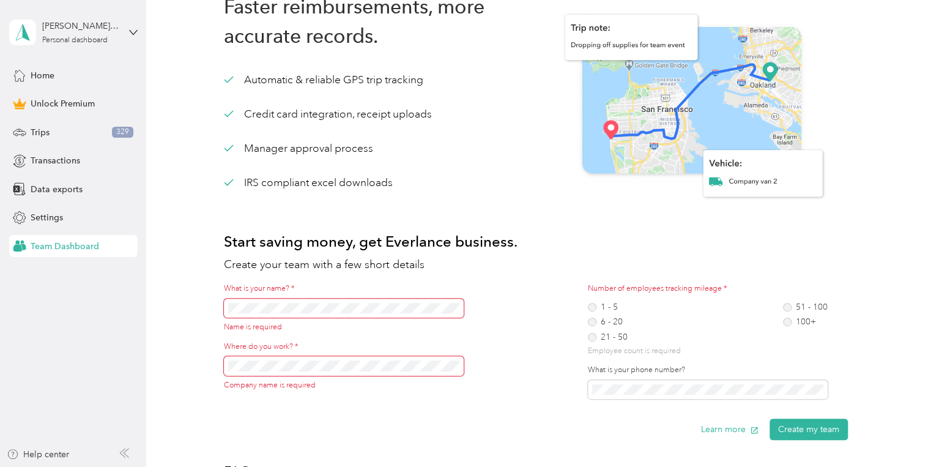
click at [739, 180] on img at bounding box center [692, 106] width 312 height 229
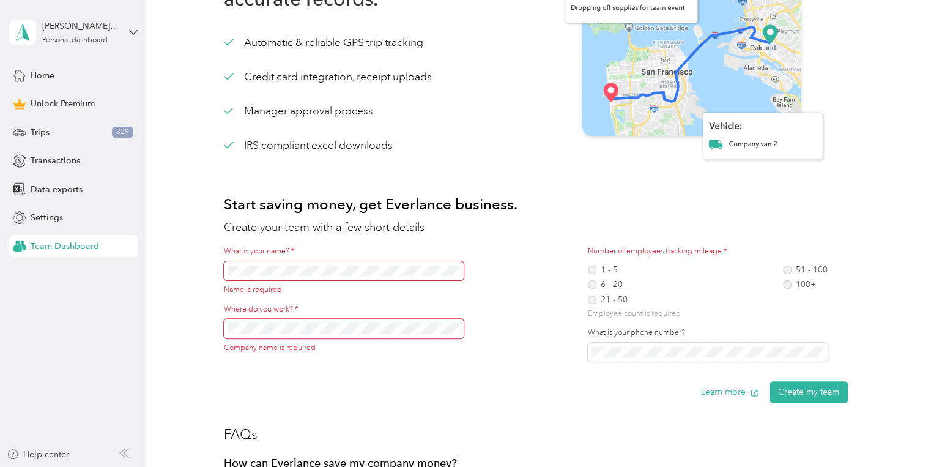
scroll to position [0, 0]
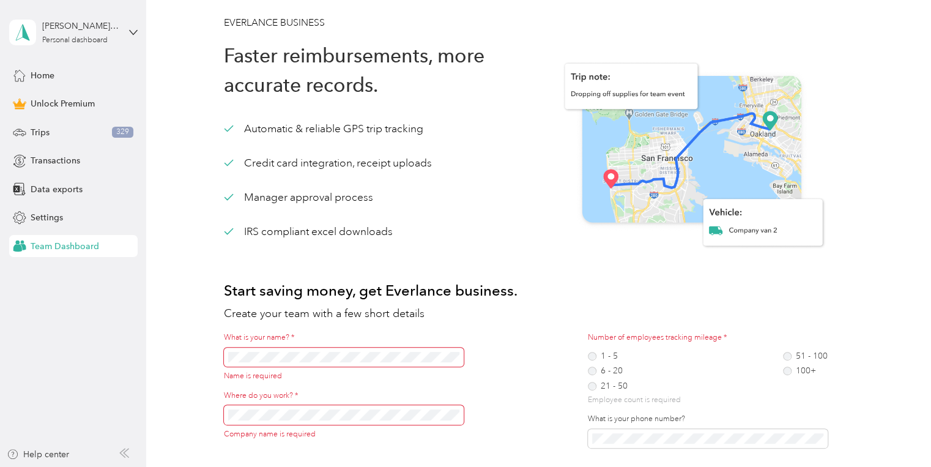
click at [128, 30] on div "[PERSON_NAME][EMAIL_ADDRESS][PERSON_NAME][DOMAIN_NAME] Personal dashboard" at bounding box center [73, 32] width 128 height 43
click at [44, 102] on div "Log out" at bounding box center [207, 99] width 379 height 21
